Goal: Task Accomplishment & Management: Manage account settings

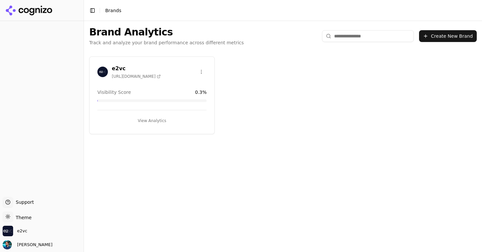
click at [121, 68] on h3 "e2vc" at bounding box center [136, 69] width 49 height 8
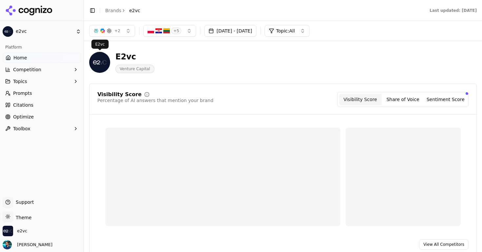
click at [52, 66] on button "Competition" at bounding box center [42, 69] width 78 height 10
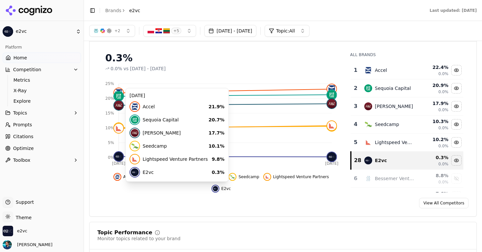
scroll to position [34, 0]
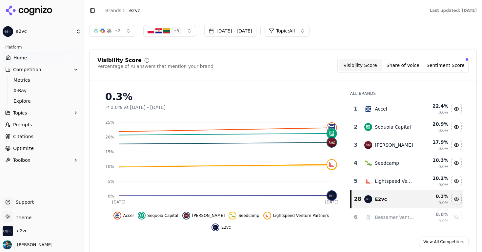
click at [36, 57] on link "Home" at bounding box center [42, 57] width 78 height 10
click at [18, 57] on span "Home" at bounding box center [19, 57] width 13 height 7
click at [30, 246] on span "[PERSON_NAME]" at bounding box center [33, 245] width 38 height 6
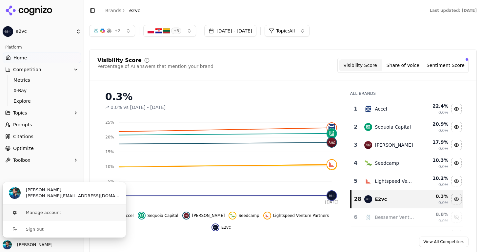
click at [40, 214] on button "Manage account" at bounding box center [64, 212] width 124 height 16
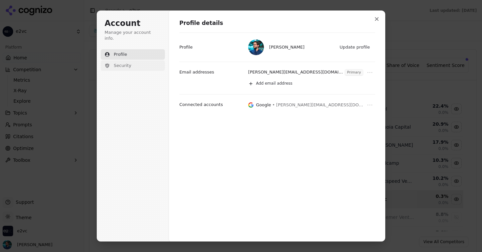
click at [119, 63] on span "Security" at bounding box center [122, 66] width 17 height 6
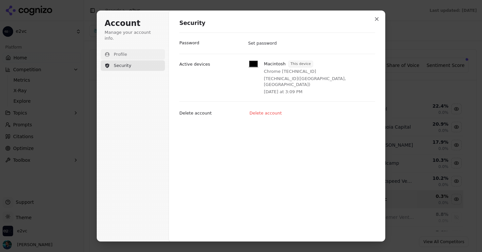
click at [122, 51] on span "Profile" at bounding box center [120, 54] width 13 height 6
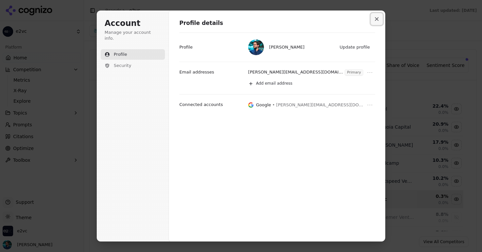
click at [376, 20] on icon "Close modal" at bounding box center [377, 19] width 4 height 4
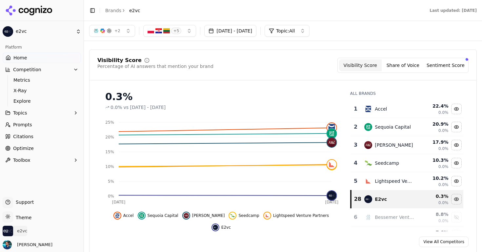
click at [23, 234] on span "e2vc" at bounding box center [15, 230] width 25 height 10
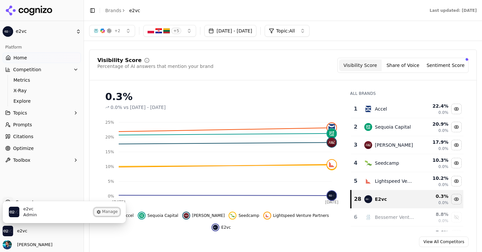
click at [105, 213] on button "Manage" at bounding box center [107, 212] width 26 height 8
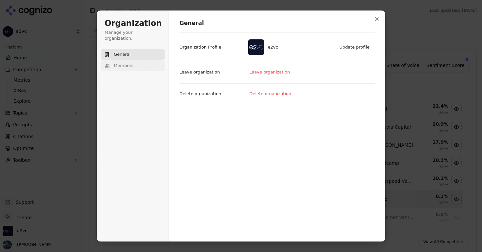
click at [145, 60] on button "Members" at bounding box center [133, 65] width 64 height 10
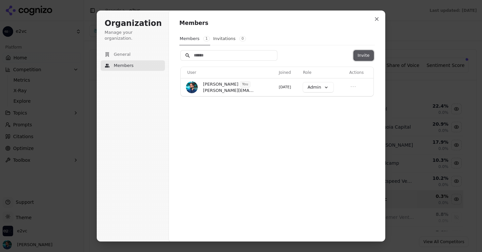
click at [365, 54] on button "Invite" at bounding box center [364, 55] width 20 height 10
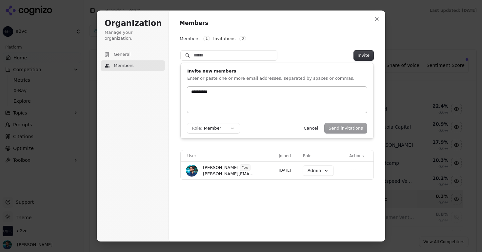
type input "**********"
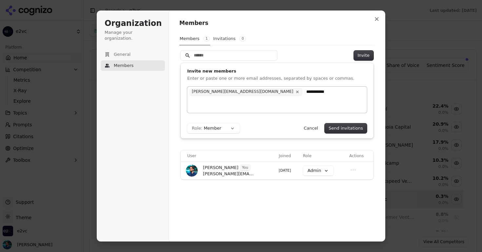
type input "**********"
click at [304, 108] on div "[PERSON_NAME][EMAIL_ADDRESS][DOMAIN_NAME]" at bounding box center [277, 100] width 180 height 26
click at [350, 129] on button "Send invitations" at bounding box center [345, 128] width 42 height 10
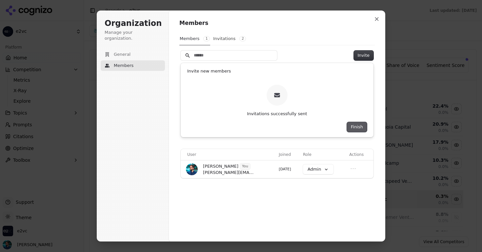
click at [358, 129] on button "Finish" at bounding box center [357, 127] width 20 height 10
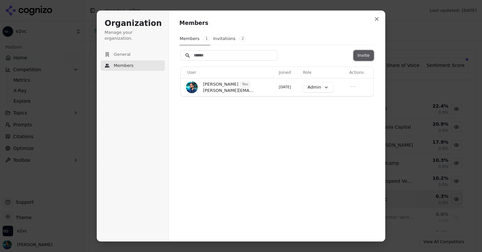
click at [363, 55] on button "Invite" at bounding box center [364, 55] width 20 height 10
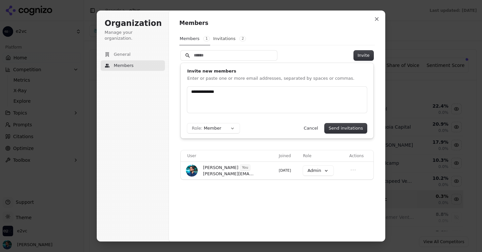
type input "**********"
click at [354, 134] on div "Invite new members Enter or paste one or more email addresses, separated by spa…" at bounding box center [277, 100] width 193 height 75
click at [354, 130] on button "Send invitations" at bounding box center [345, 128] width 42 height 10
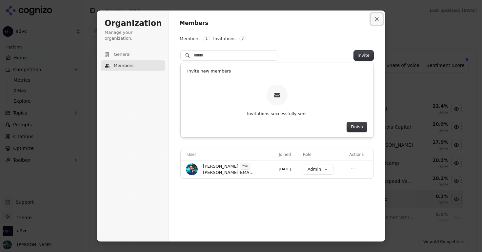
click at [376, 21] on button "Close modal" at bounding box center [377, 19] width 12 height 12
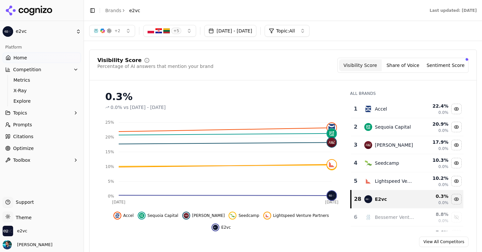
click at [431, 246] on link "View All Competitors" at bounding box center [443, 241] width 49 height 10
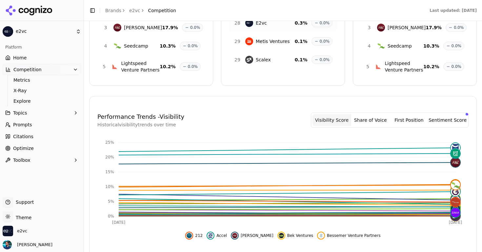
scroll to position [125, 0]
